Goal: Task Accomplishment & Management: Complete application form

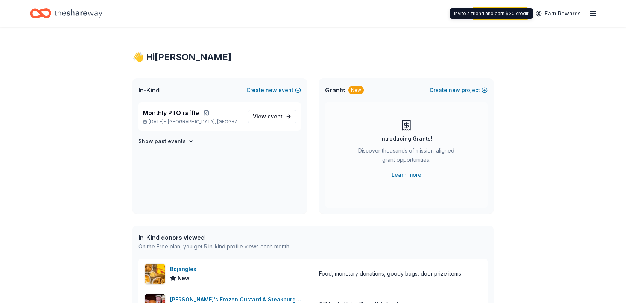
click at [590, 14] on icon "button" at bounding box center [592, 13] width 9 height 9
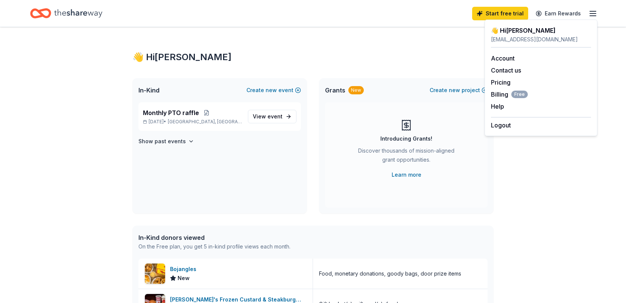
click at [556, 194] on div "👋 Hi Miranda In-Kind Create new event Monthly PTO raffle Nov 01, 2025 • Reidsvi…" at bounding box center [313, 289] width 626 height 525
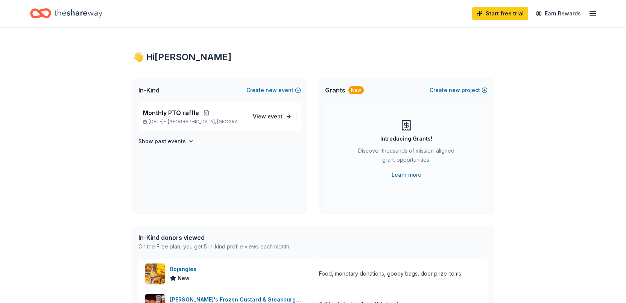
click at [55, 14] on icon "Home" at bounding box center [78, 13] width 48 height 8
click at [588, 15] on icon "button" at bounding box center [592, 13] width 9 height 9
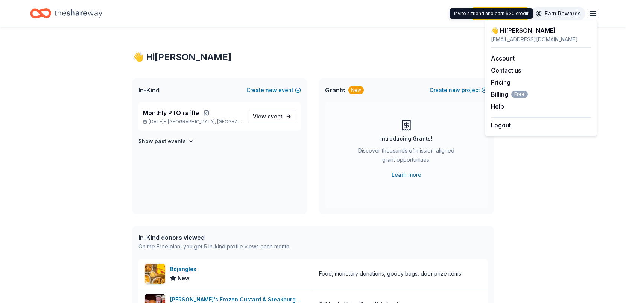
click at [559, 16] on link "Earn Rewards" at bounding box center [558, 14] width 54 height 14
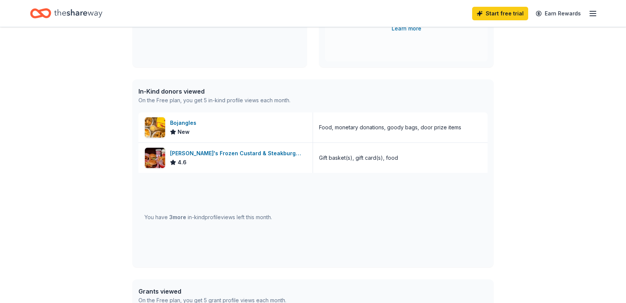
scroll to position [150, 0]
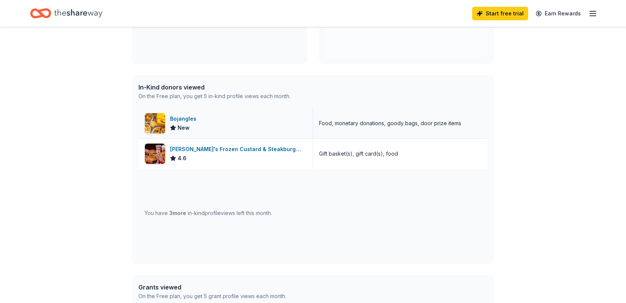
click at [198, 118] on div "Bojangles" at bounding box center [184, 118] width 29 height 9
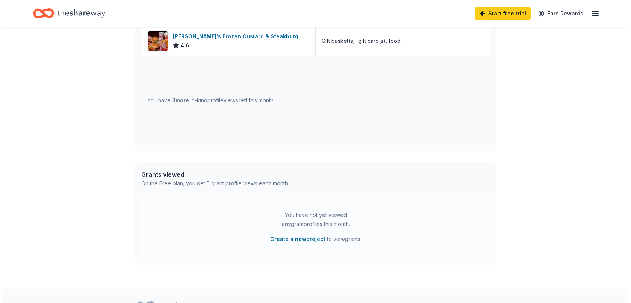
scroll to position [301, 0]
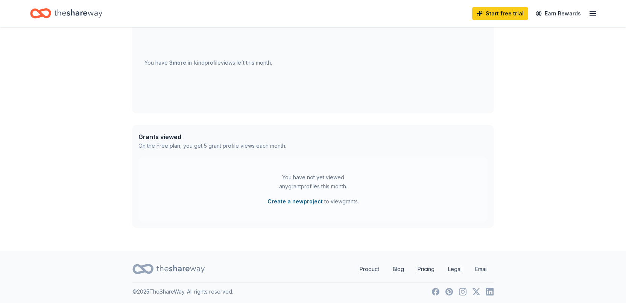
click at [293, 201] on button "Create a new project" at bounding box center [294, 201] width 55 height 9
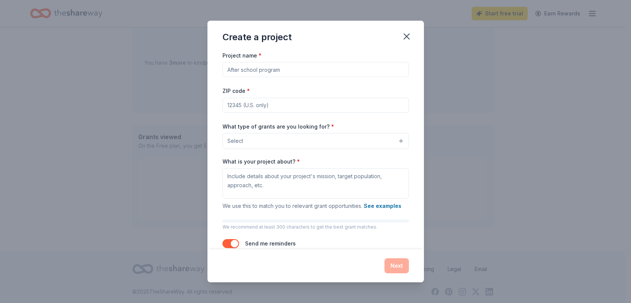
click at [306, 73] on input "Project name *" at bounding box center [316, 69] width 186 height 15
type input "Tools for learning. Space for growing."
click at [267, 103] on input "ZIP code *" at bounding box center [316, 105] width 186 height 15
type input "27320"
click at [333, 138] on button "Select" at bounding box center [316, 141] width 186 height 16
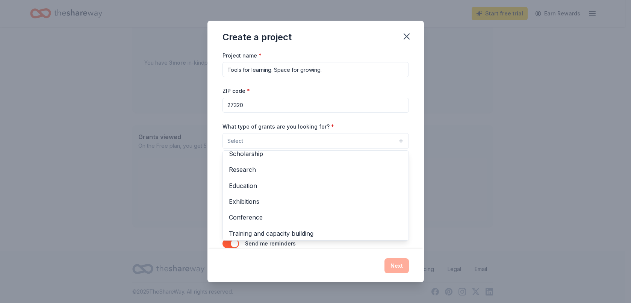
scroll to position [75, 0]
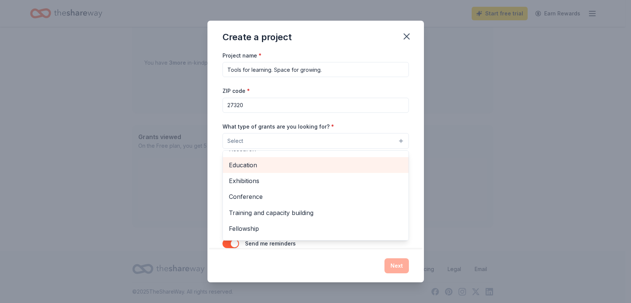
click at [338, 168] on span "Education" at bounding box center [316, 165] width 174 height 10
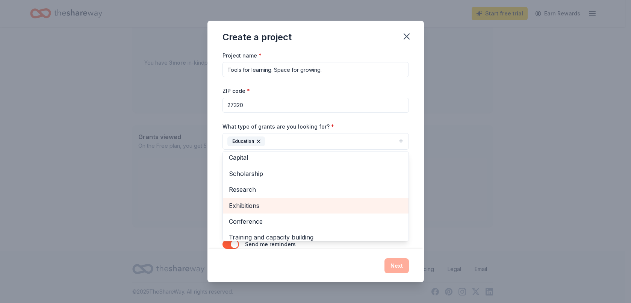
scroll to position [0, 0]
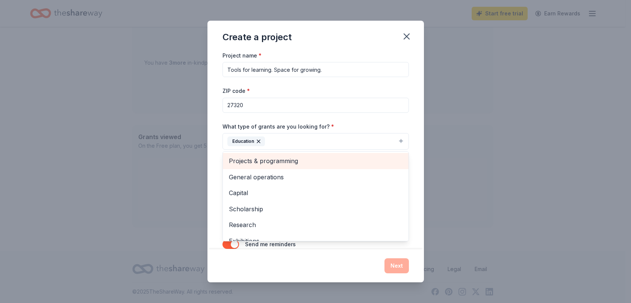
click at [353, 164] on span "Projects & programming" at bounding box center [316, 161] width 174 height 10
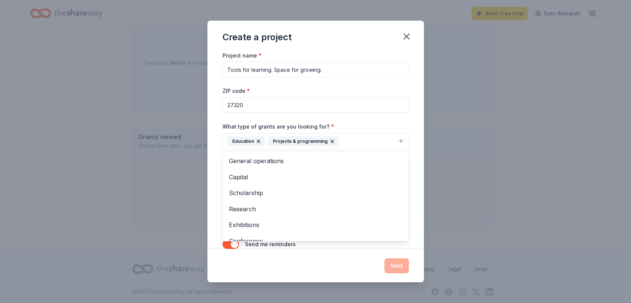
click at [413, 194] on div "Project name * Tools for learning. Space for growing. ZIP code * 27320 What typ…" at bounding box center [316, 150] width 217 height 199
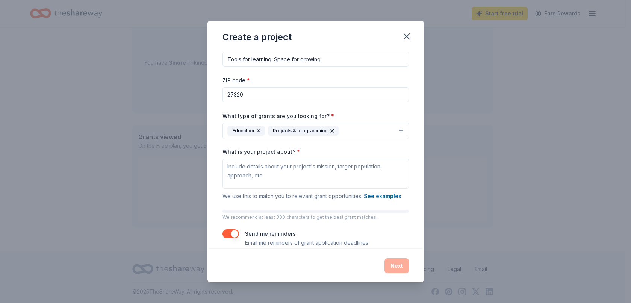
scroll to position [20, 0]
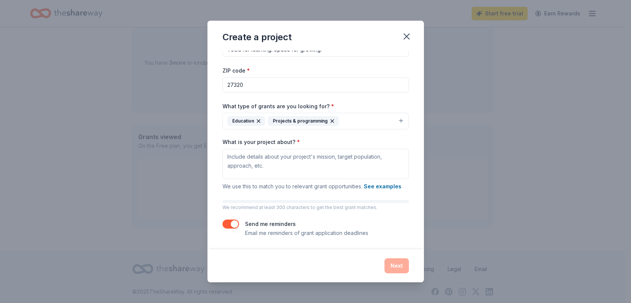
drag, startPoint x: 223, startPoint y: 220, endPoint x: 232, endPoint y: 224, distance: 9.4
click at [223, 221] on div "Send me reminders Email me reminders of grant application deadlines" at bounding box center [316, 229] width 186 height 18
click at [233, 225] on button "button" at bounding box center [231, 224] width 17 height 9
click at [282, 156] on textarea "What is your project about? *" at bounding box center [316, 164] width 186 height 30
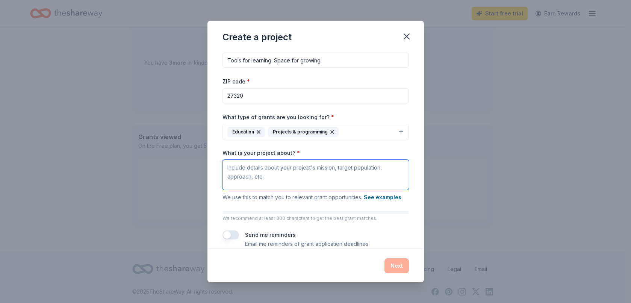
scroll to position [0, 0]
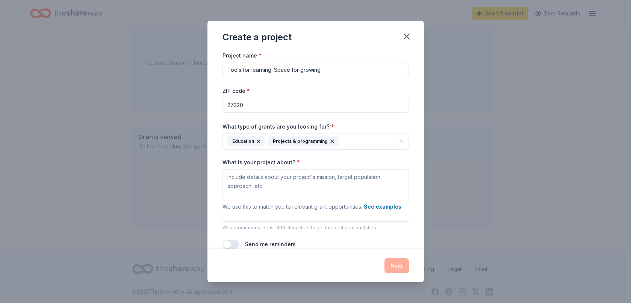
drag, startPoint x: 329, startPoint y: 72, endPoint x: 210, endPoint y: 63, distance: 118.8
click at [210, 63] on div "Project name * Tools for learning. Space for growing. ZIP code * 27320 What typ…" at bounding box center [316, 150] width 217 height 199
paste input ""Tools for Today, Skills for Tomorrow""
drag, startPoint x: 230, startPoint y: 68, endPoint x: 221, endPoint y: 69, distance: 9.1
click at [221, 69] on div "Project name * "Tools for Today, Skills for Tomorrow" ZIP code * 27320 What typ…" at bounding box center [316, 150] width 217 height 199
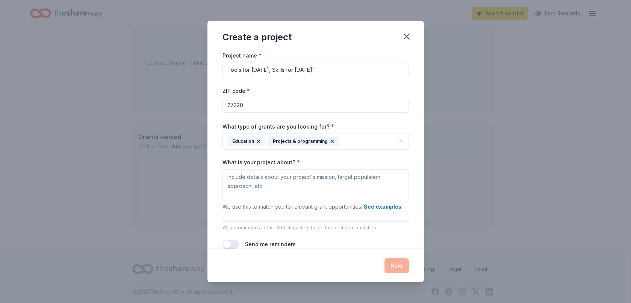
click at [335, 68] on input "Tools for Today, Skills for Tomorrow"" at bounding box center [316, 69] width 186 height 15
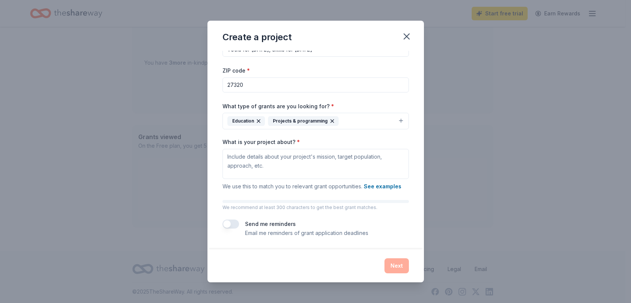
type input "Tools for Today, Skills for Tomorrow"
click at [277, 157] on textarea "What is your project about? *" at bounding box center [316, 164] width 186 height 30
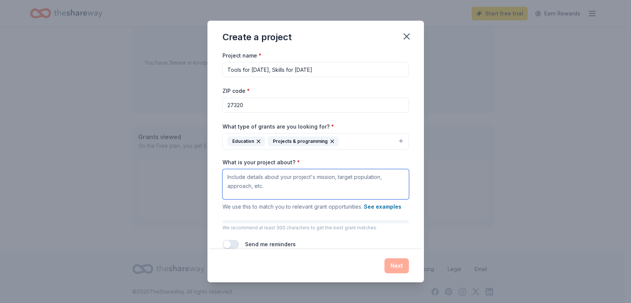
click at [252, 178] on textarea "What is your project about? *" at bounding box center [316, 184] width 186 height 30
paste textarea "I am writing on behalf of Legacy Classical Academy, a tuition-free public chart…"
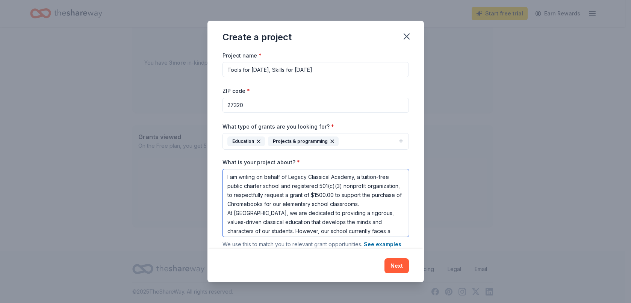
click at [367, 194] on textarea "I am writing on behalf of Legacy Classical Academy, a tuition-free public chart…" at bounding box center [316, 203] width 186 height 68
click at [310, 203] on textarea "I am writing on behalf of Legacy Classical Academy, a tuition-free public chart…" at bounding box center [316, 203] width 186 height 68
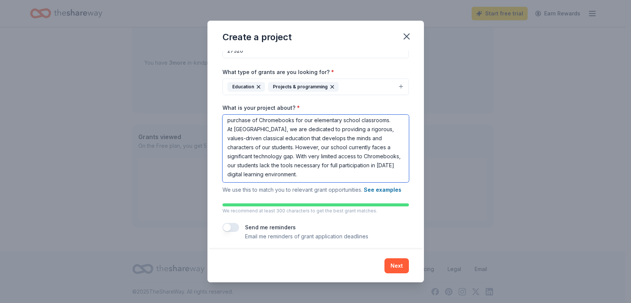
scroll to position [58, 0]
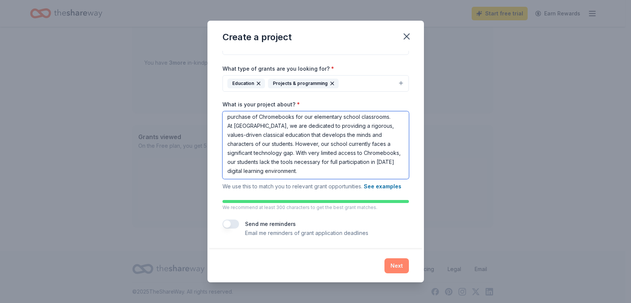
type textarea "I am writing on behalf of Legacy Classical Academy, a tuition-free public chart…"
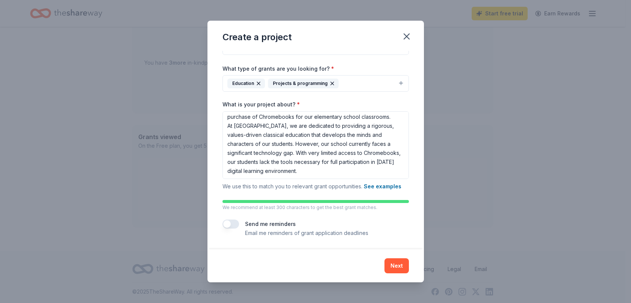
click at [394, 262] on button "Next" at bounding box center [397, 265] width 24 height 15
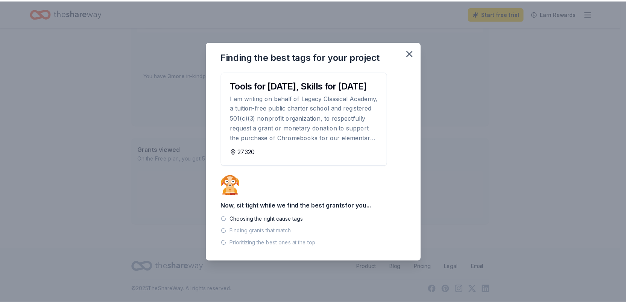
scroll to position [288, 0]
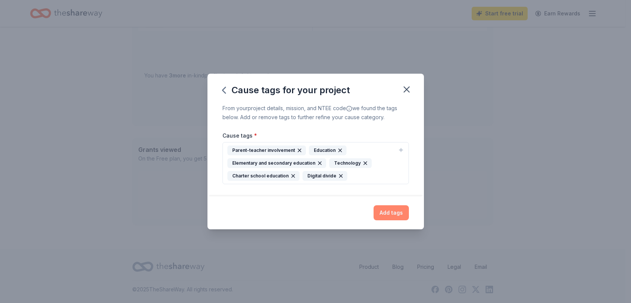
click at [395, 216] on button "Add tags" at bounding box center [391, 212] width 35 height 15
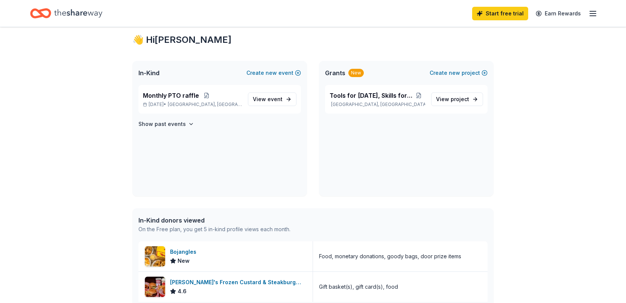
scroll to position [0, 0]
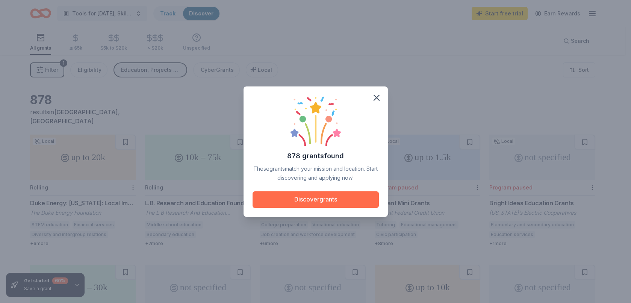
click at [340, 205] on button "Discover grants" at bounding box center [316, 199] width 126 height 17
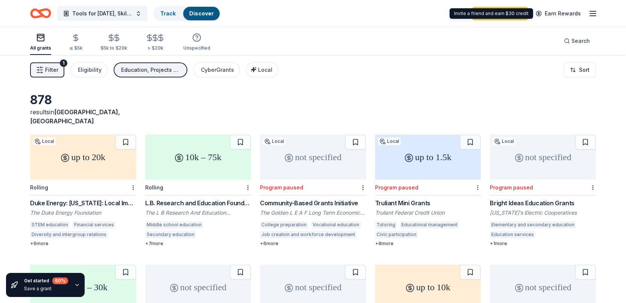
click at [591, 12] on icon "button" at bounding box center [592, 13] width 9 height 9
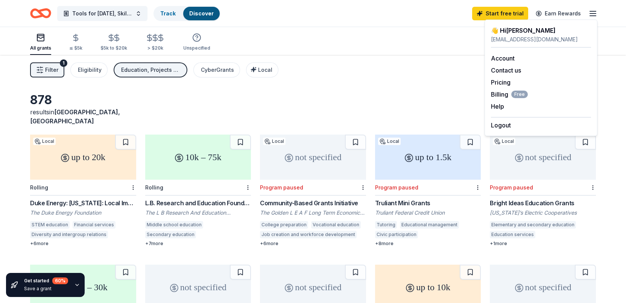
click at [429, 56] on div "Filter 1 Eligibility Education, Projects & programming CyberGrants Local Sort" at bounding box center [313, 70] width 626 height 30
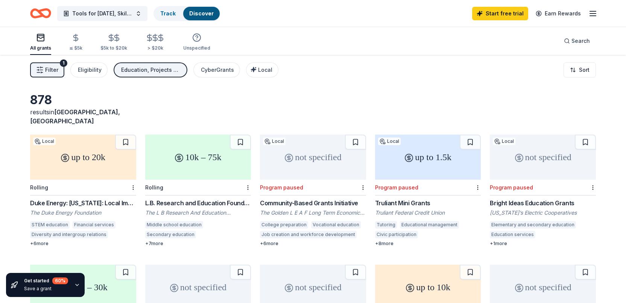
click at [105, 144] on div "up to 20k" at bounding box center [83, 157] width 106 height 45
click at [541, 165] on div "not specified" at bounding box center [543, 157] width 106 height 45
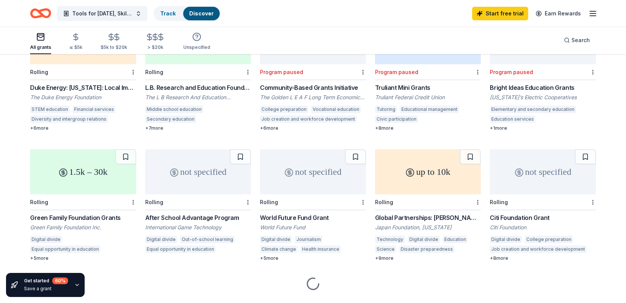
scroll to position [125, 0]
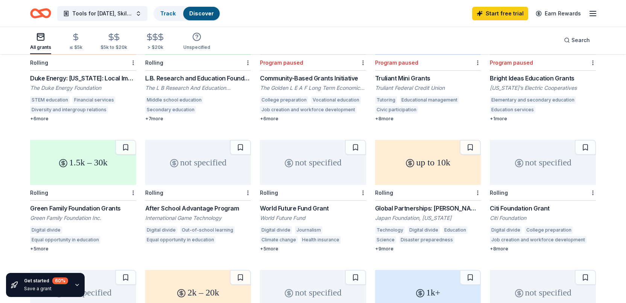
click at [91, 159] on div "1.5k – 30k" at bounding box center [83, 162] width 106 height 45
click at [515, 204] on div "Citi Foundation Grant" at bounding box center [543, 208] width 106 height 9
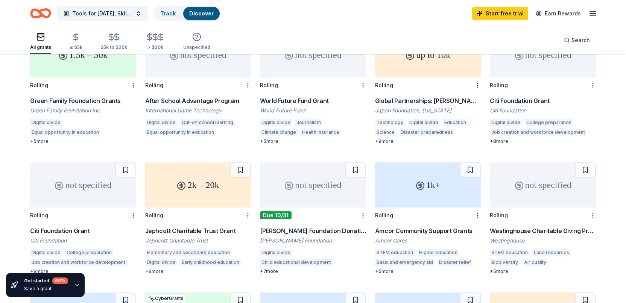
scroll to position [238, 0]
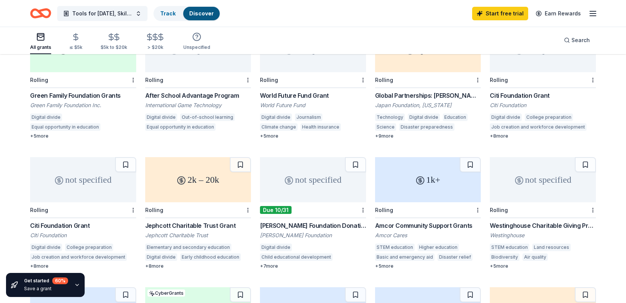
click at [286, 221] on div "Dale Jr. Foundation Donations" at bounding box center [313, 225] width 106 height 9
click at [422, 221] on div "Amcor Community Support Grants" at bounding box center [428, 225] width 106 height 9
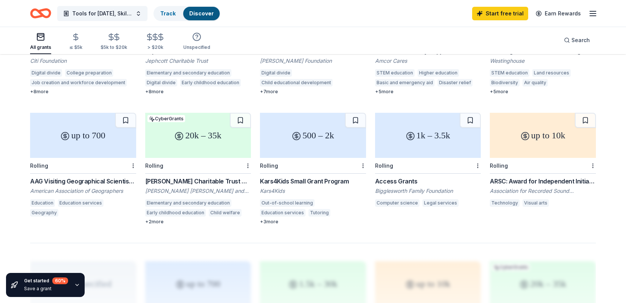
scroll to position [426, 0]
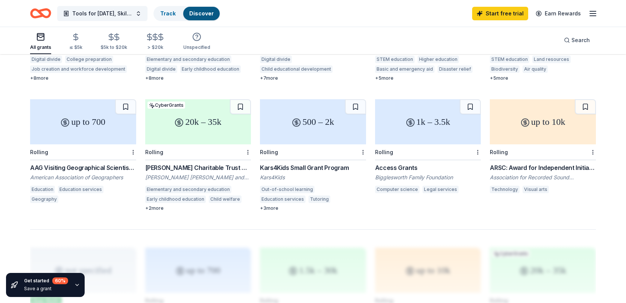
click at [202, 163] on div "McInnes Charitable Trust Grant" at bounding box center [198, 167] width 106 height 9
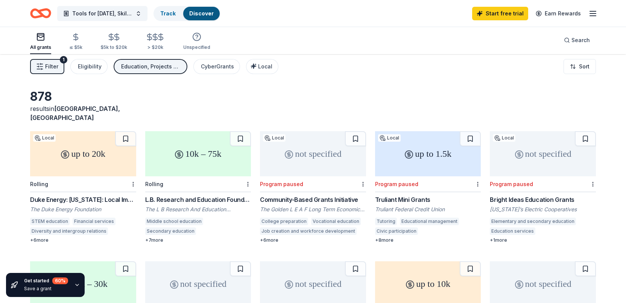
scroll to position [0, 0]
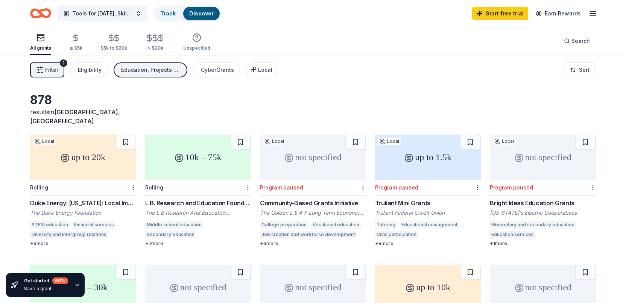
click at [39, 37] on icon "button" at bounding box center [40, 37] width 7 height 1
click at [72, 45] on div "≤ $5k" at bounding box center [75, 48] width 13 height 6
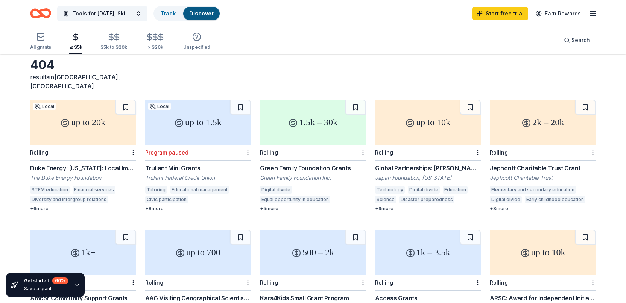
scroll to position [38, 0]
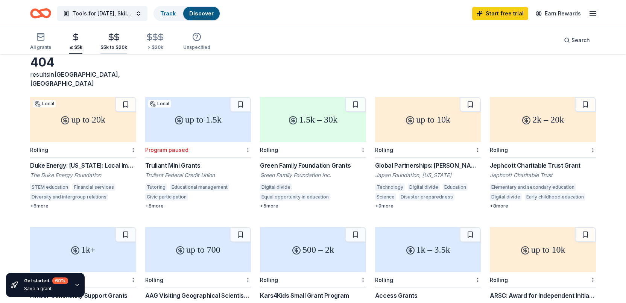
click at [108, 42] on div "$5k to $20k" at bounding box center [113, 42] width 27 height 18
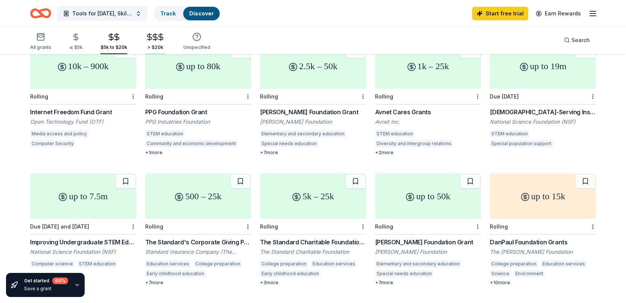
scroll to position [344, 0]
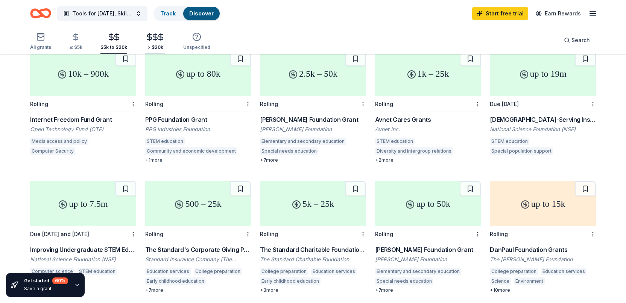
drag, startPoint x: 149, startPoint y: 39, endPoint x: 145, endPoint y: 39, distance: 4.1
click at [151, 39] on icon "button" at bounding box center [155, 37] width 9 height 9
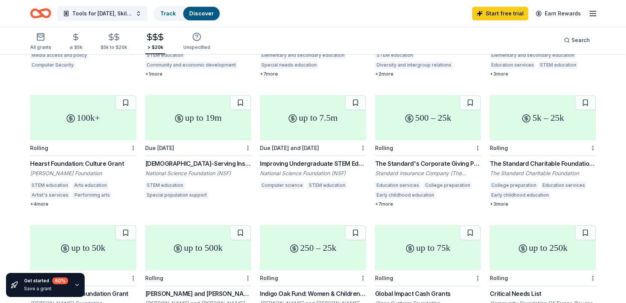
scroll to position [275, 0]
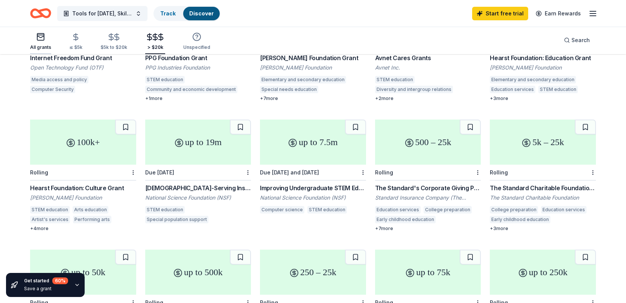
click at [42, 36] on icon "button" at bounding box center [40, 36] width 9 height 9
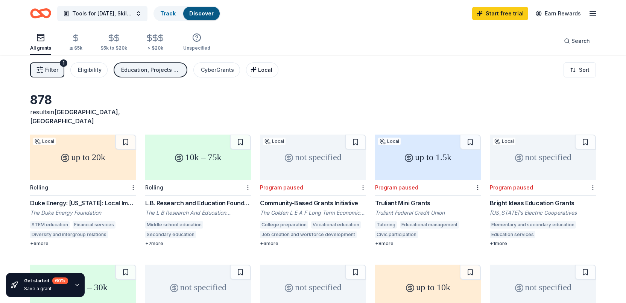
click at [260, 70] on span "Local" at bounding box center [265, 70] width 14 height 6
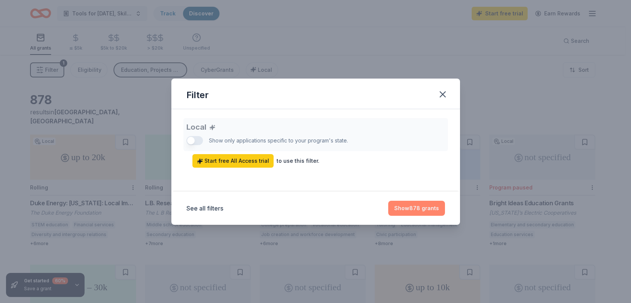
click at [418, 208] on button "Show 878 grants" at bounding box center [416, 208] width 57 height 15
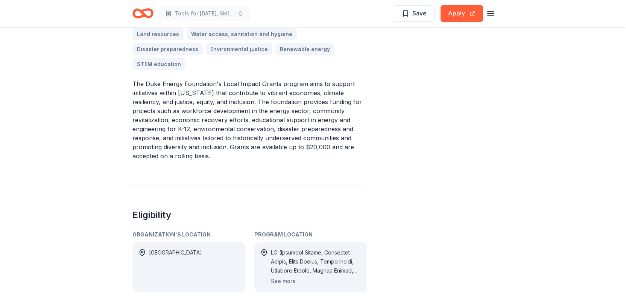
scroll to position [263, 0]
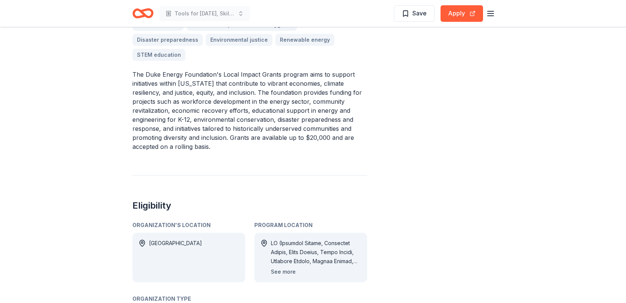
click at [279, 267] on button "See more" at bounding box center [283, 271] width 25 height 9
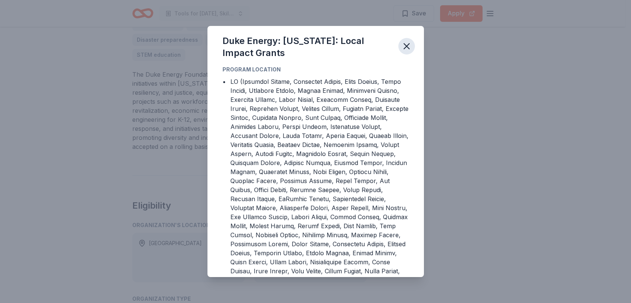
click at [405, 41] on icon "button" at bounding box center [407, 46] width 11 height 11
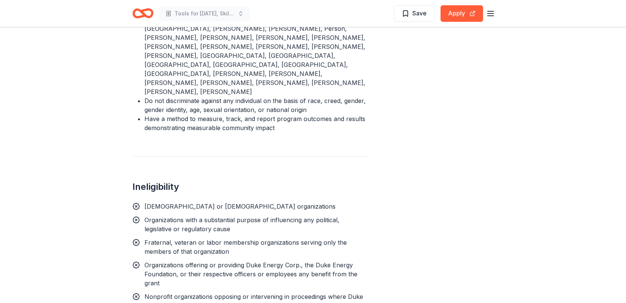
scroll to position [827, 0]
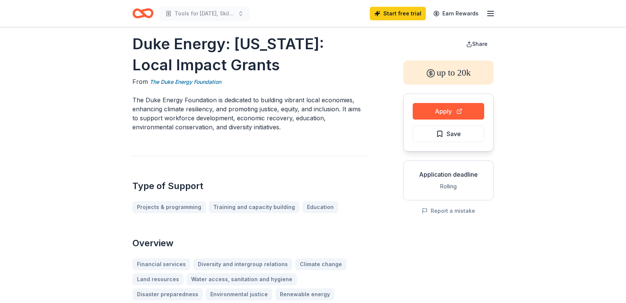
scroll to position [0, 0]
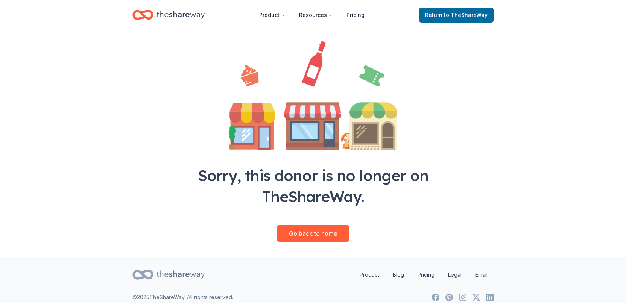
scroll to position [60, 0]
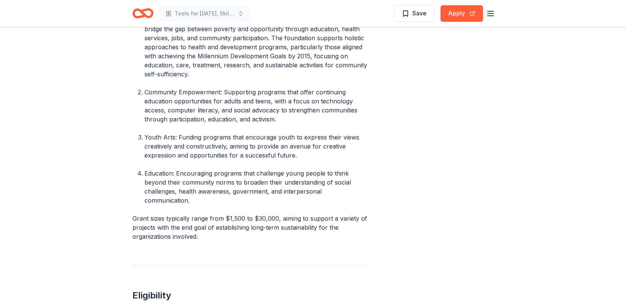
scroll to position [451, 0]
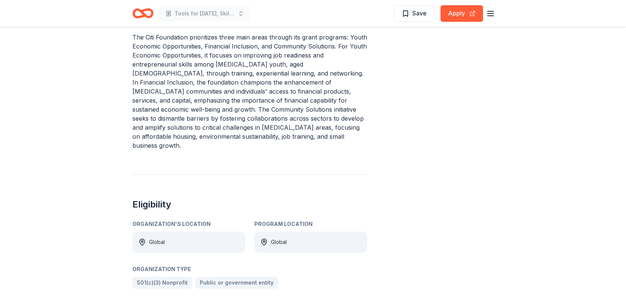
scroll to position [301, 0]
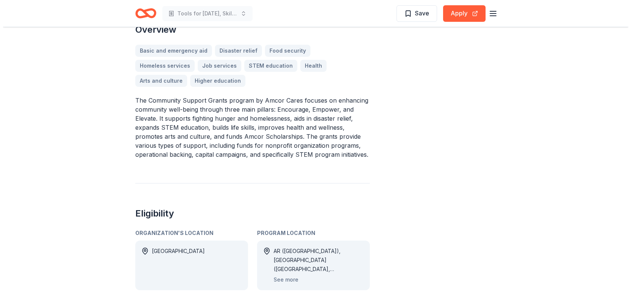
scroll to position [226, 0]
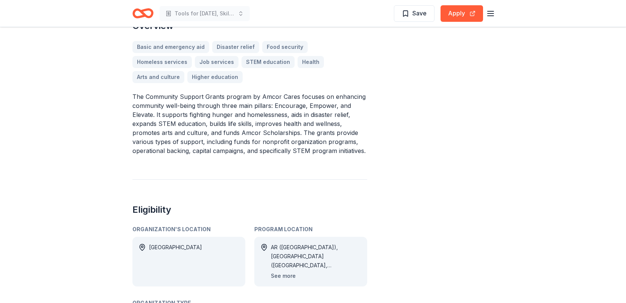
click at [286, 271] on button "See more" at bounding box center [283, 275] width 25 height 9
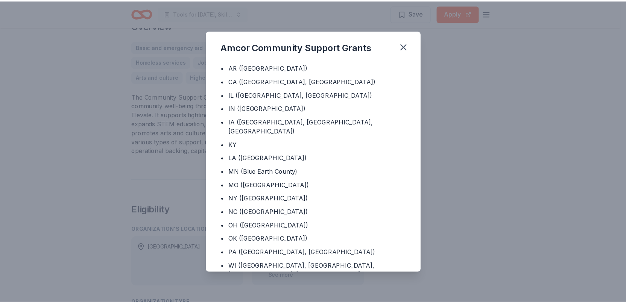
scroll to position [0, 0]
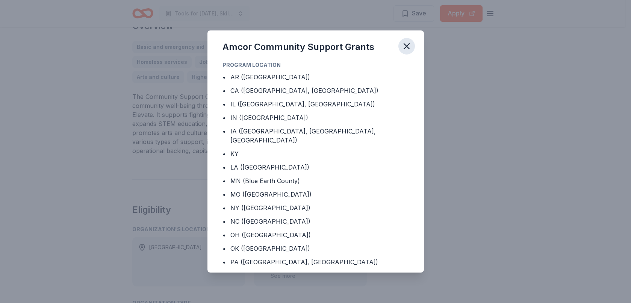
click at [406, 42] on icon "button" at bounding box center [407, 46] width 11 height 11
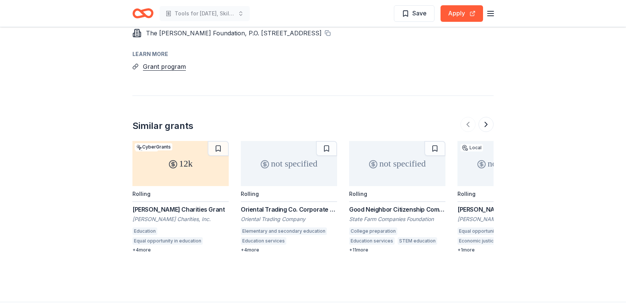
scroll to position [789, 0]
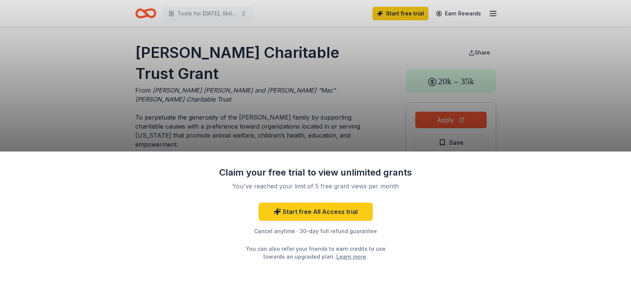
click at [308, 101] on div "Claim your free trial to view unlimited grants You've reached your limit of 5 f…" at bounding box center [315, 151] width 631 height 303
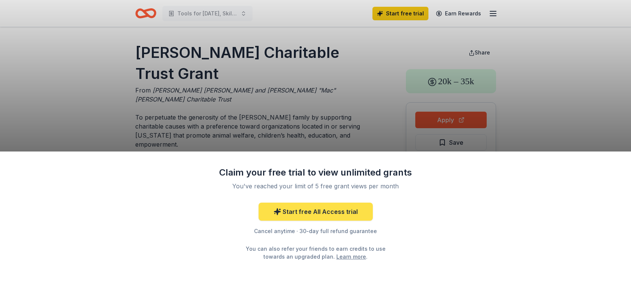
click at [293, 214] on link "Start free All Access trial" at bounding box center [316, 212] width 114 height 18
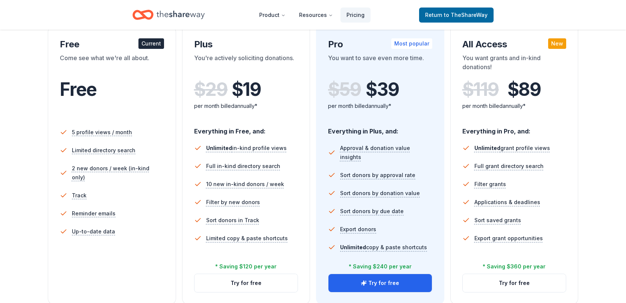
scroll to position [150, 0]
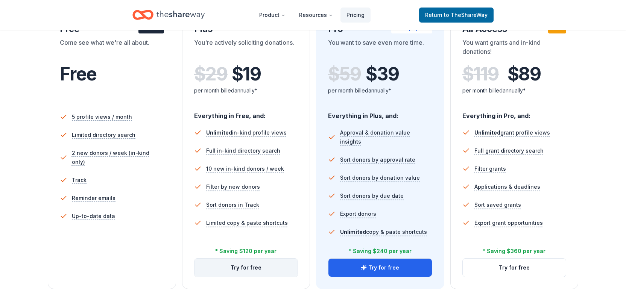
click at [227, 265] on button "Try for free" at bounding box center [245, 268] width 103 height 18
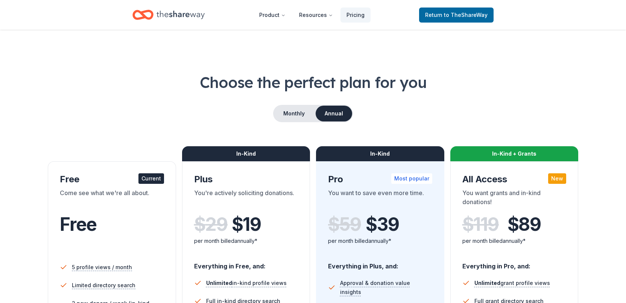
click at [152, 14] on icon "Home" at bounding box center [147, 15] width 12 height 8
